Goal: Information Seeking & Learning: Learn about a topic

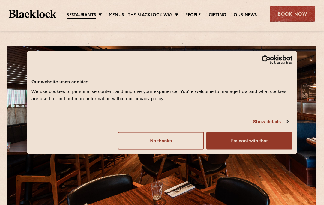
click at [255, 142] on button "I'm cool with that" at bounding box center [249, 140] width 86 height 17
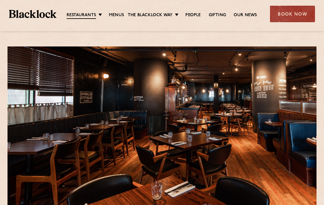
click at [113, 16] on link "Menus" at bounding box center [116, 15] width 15 height 6
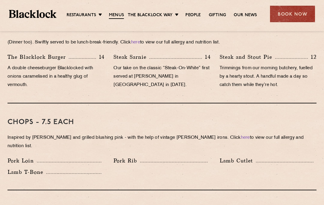
scroll to position [420, 0]
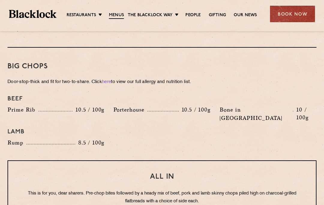
scroll to position [604, 0]
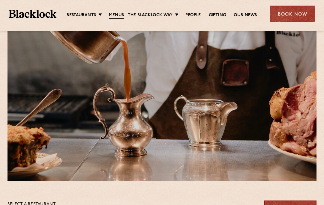
scroll to position [0, 0]
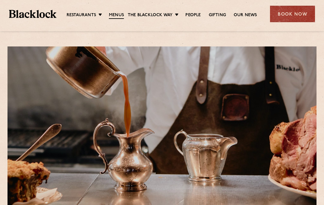
click at [252, 13] on link "Our News" at bounding box center [244, 15] width 23 height 6
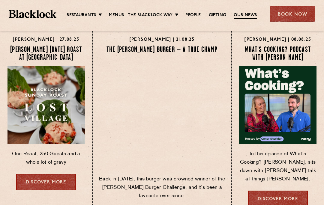
scroll to position [41, 0]
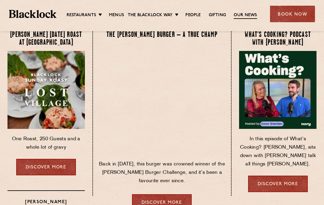
click at [185, 203] on link "Discover more" at bounding box center [162, 202] width 60 height 16
